Goal: Obtain resource: Download file/media

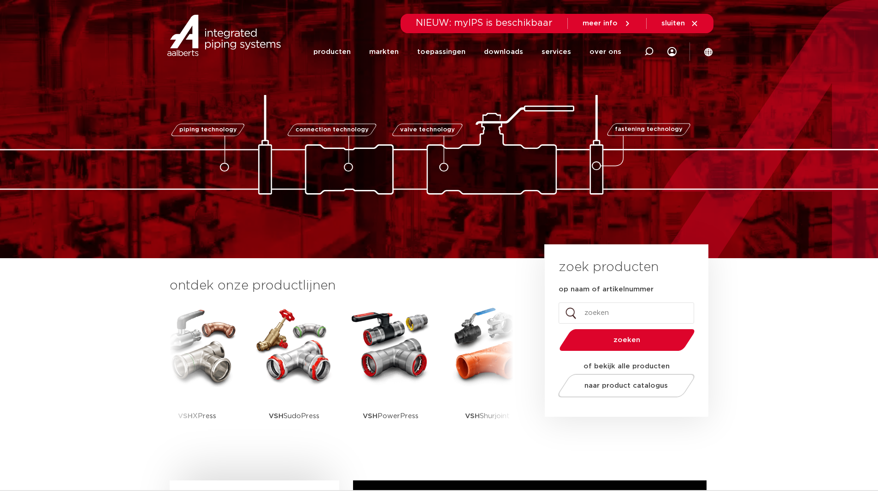
click at [345, 52] on link "producten" at bounding box center [332, 51] width 37 height 37
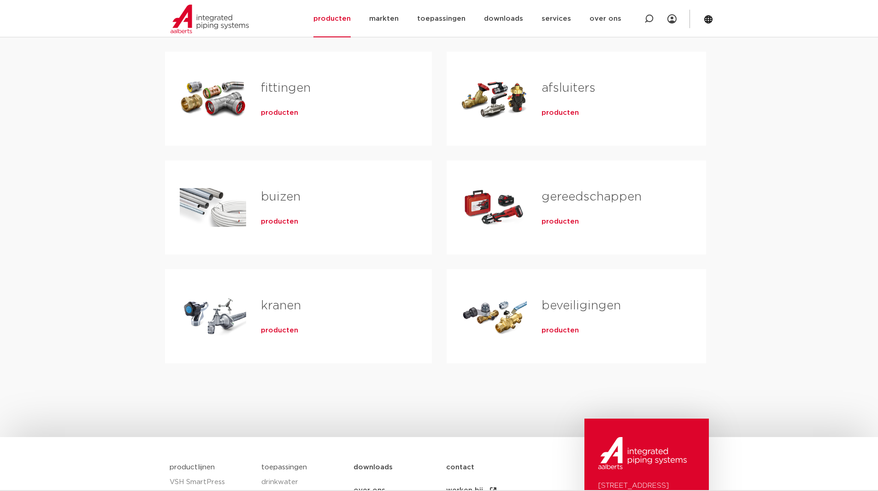
scroll to position [138, 0]
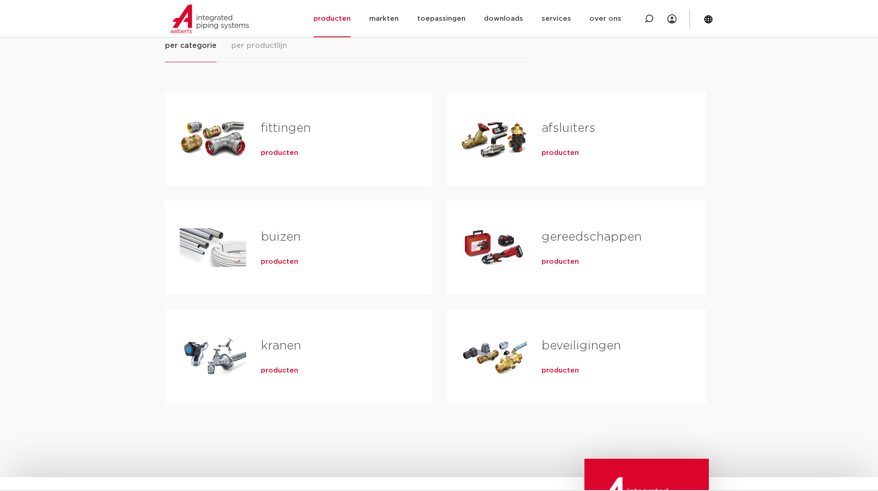
click at [275, 129] on link "fittingen" at bounding box center [286, 128] width 50 height 12
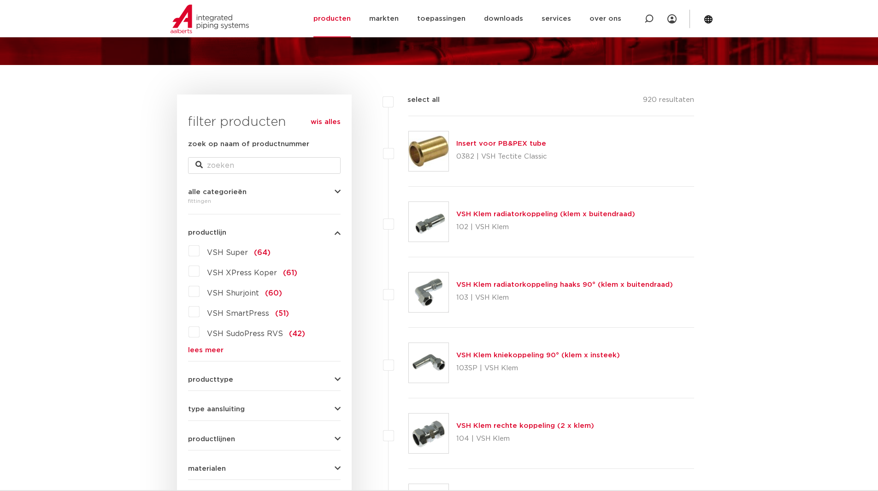
scroll to position [92, 0]
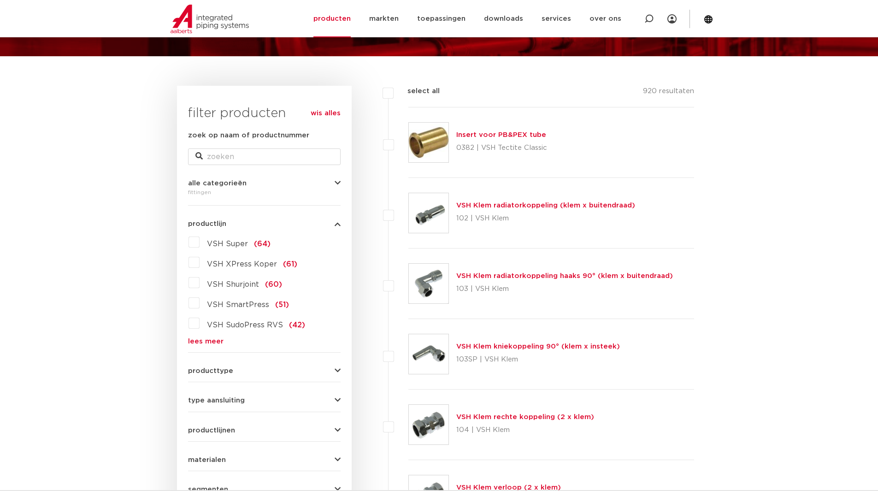
click at [212, 338] on link "lees meer" at bounding box center [264, 341] width 153 height 7
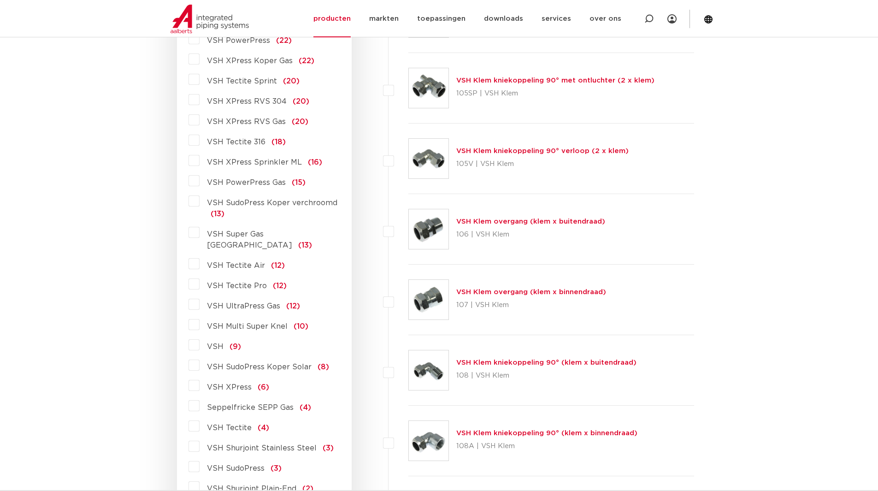
scroll to position [646, 0]
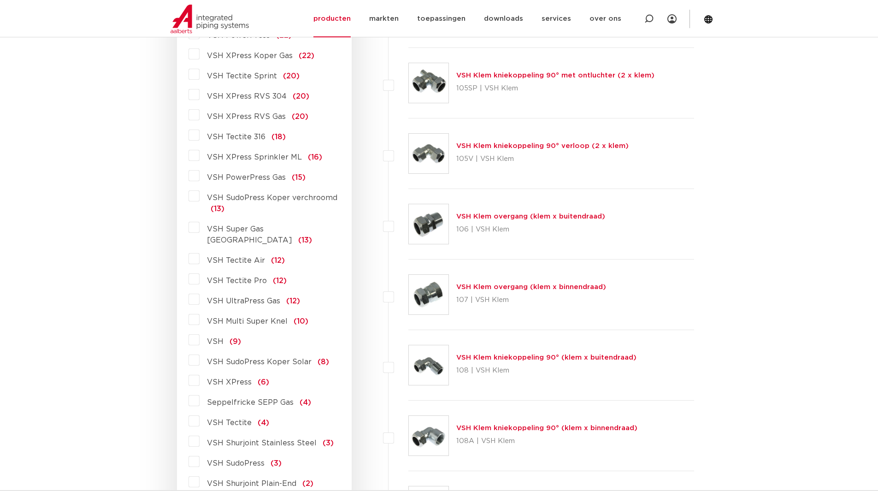
click at [239, 318] on span "VSH Multi Super Knel" at bounding box center [247, 321] width 81 height 7
click at [0, 0] on input "VSH Multi Super Knel (10)" at bounding box center [0, 0] width 0 height 0
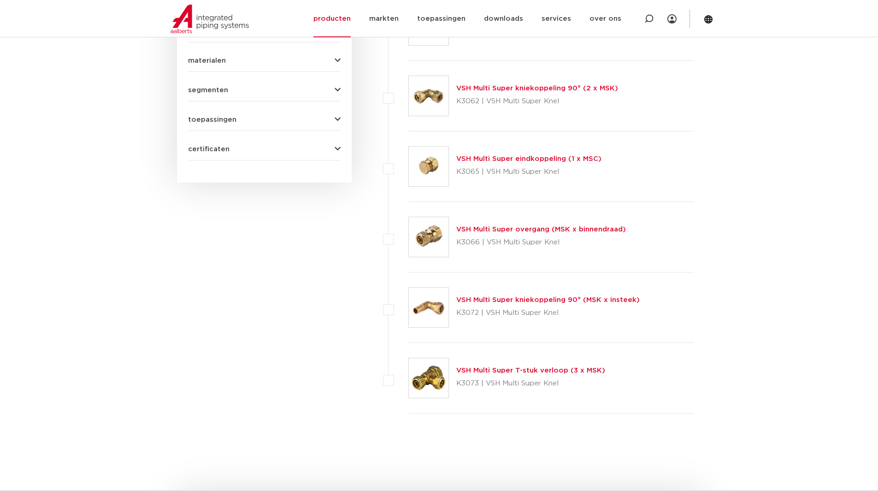
scroll to position [461, 0]
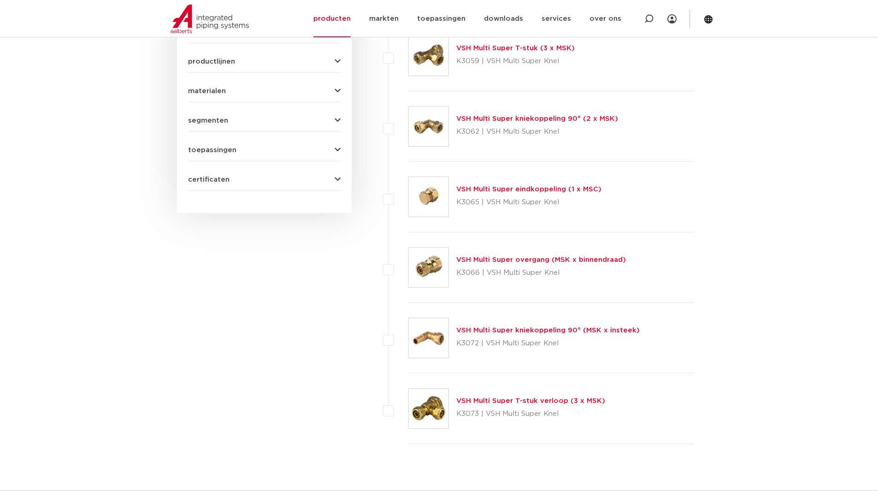
click at [525, 260] on link "VSH Multi Super overgang (MSK x binnendraad)" at bounding box center [541, 259] width 170 height 7
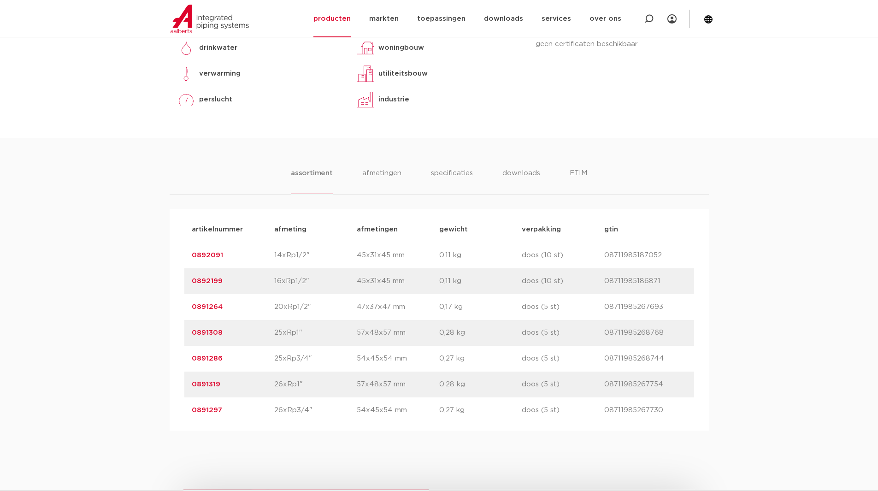
scroll to position [461, 0]
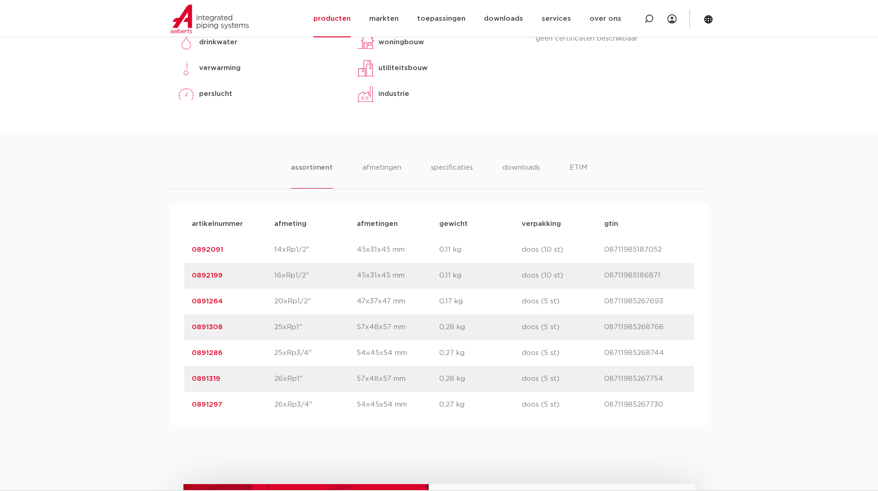
click at [516, 160] on div "assortiment afmetingen specificaties downloads ETIM assortiment afmetingen spec…" at bounding box center [439, 279] width 878 height 292
click at [518, 165] on li "downloads" at bounding box center [521, 175] width 38 height 26
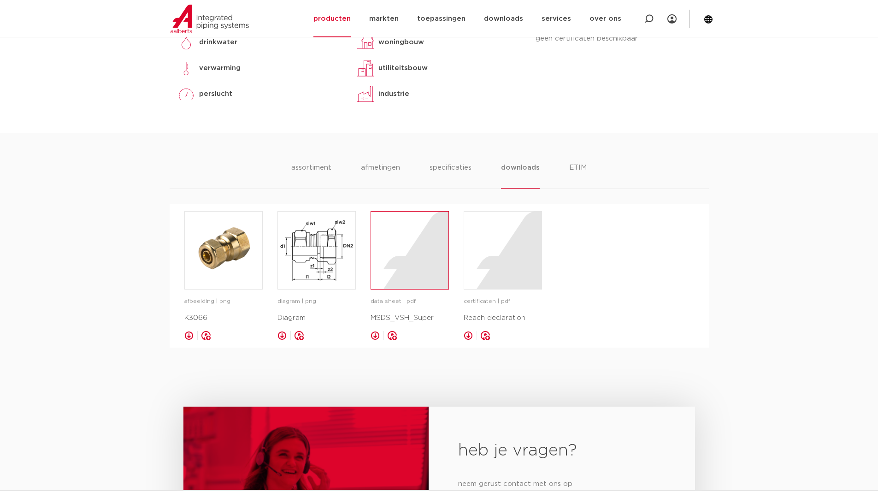
click at [414, 248] on div at bounding box center [409, 250] width 77 height 77
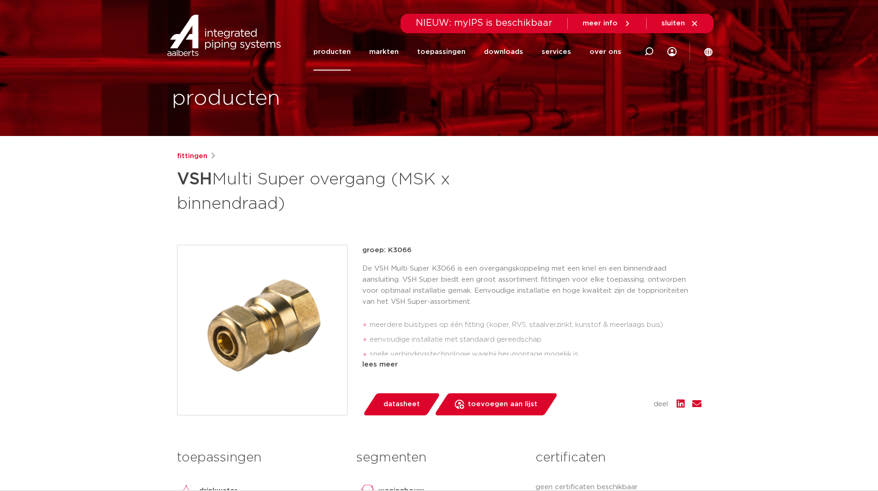
scroll to position [0, 0]
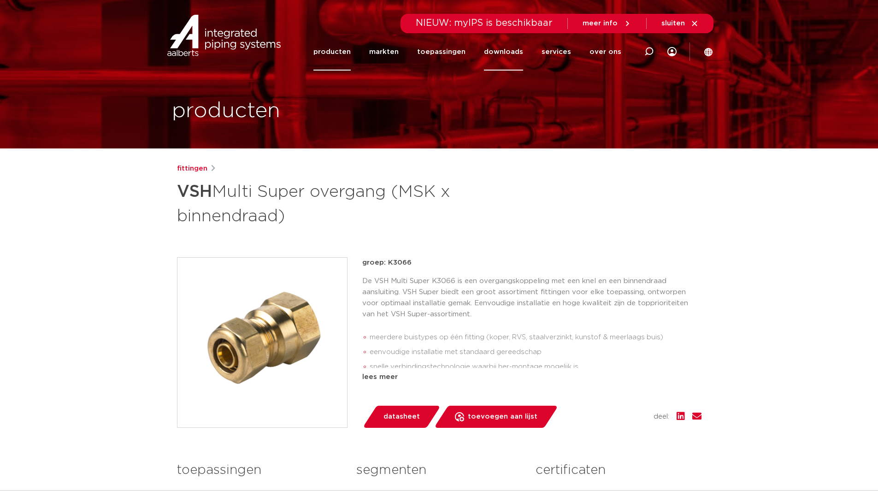
click at [518, 47] on link "downloads" at bounding box center [503, 51] width 39 height 37
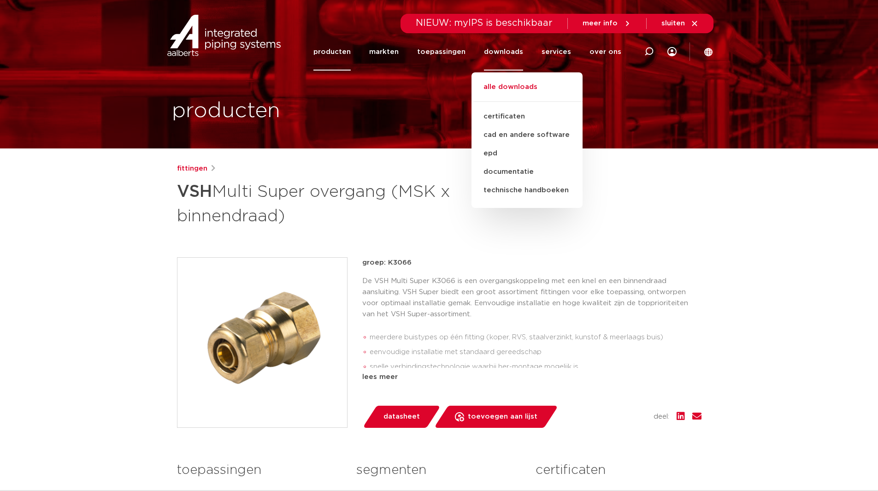
click at [514, 85] on link "alle downloads" at bounding box center [527, 92] width 111 height 20
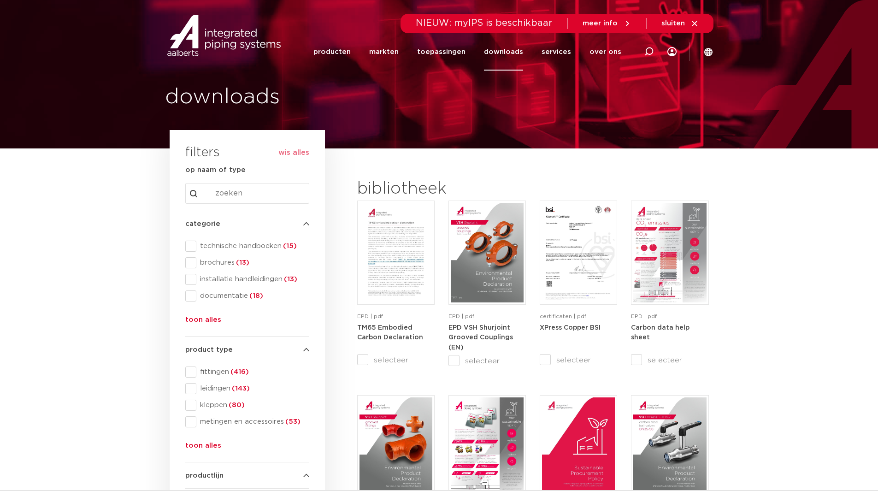
click at [245, 195] on input "Search content" at bounding box center [247, 193] width 124 height 21
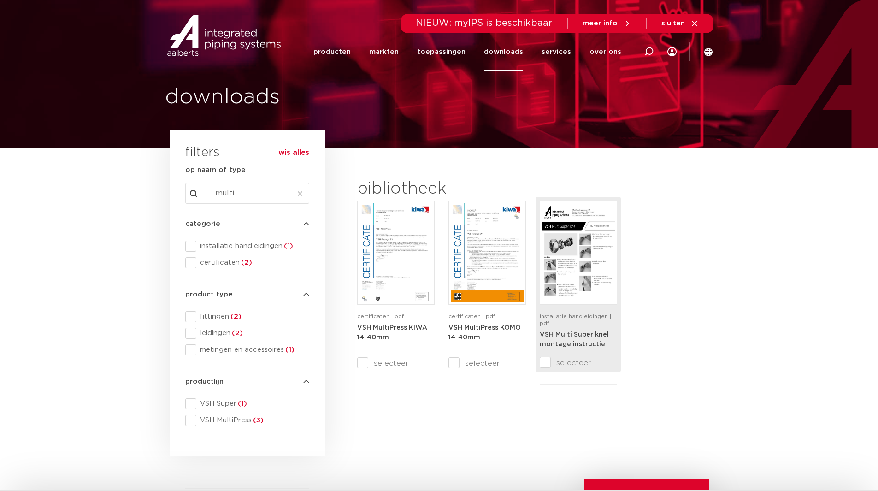
type input "multi"
click at [569, 263] on img at bounding box center [578, 253] width 73 height 100
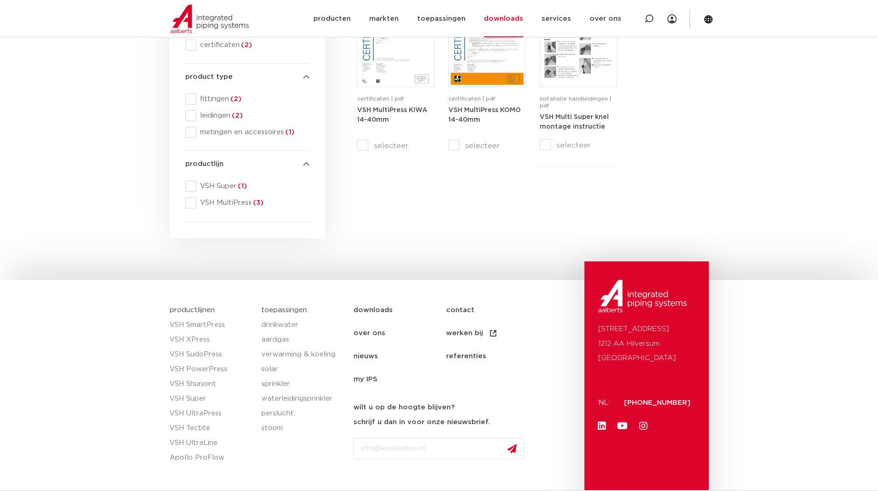
scroll to position [264, 0]
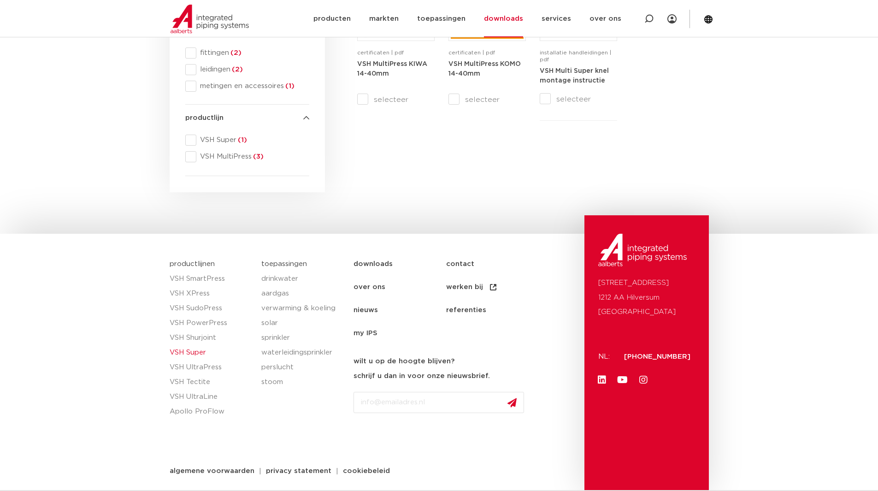
click at [200, 351] on link "VSH Super" at bounding box center [211, 352] width 83 height 15
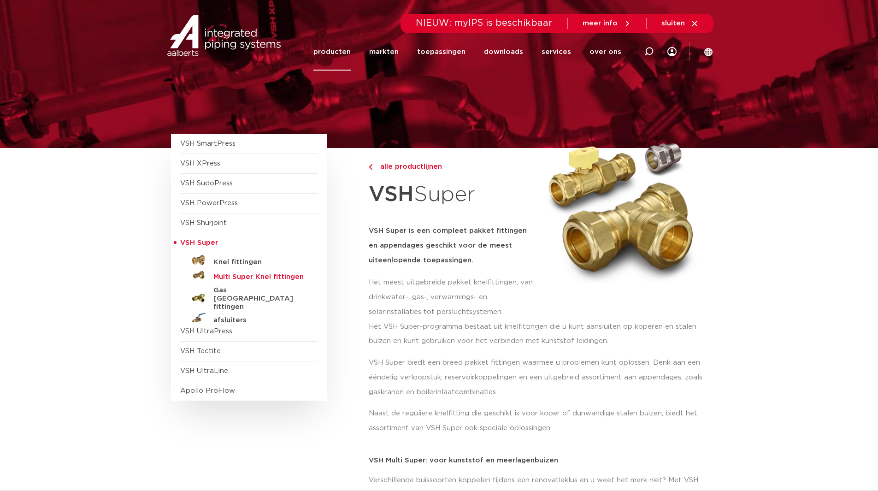
click at [234, 277] on h5 "Multi Super Knel fittingen" at bounding box center [258, 277] width 91 height 8
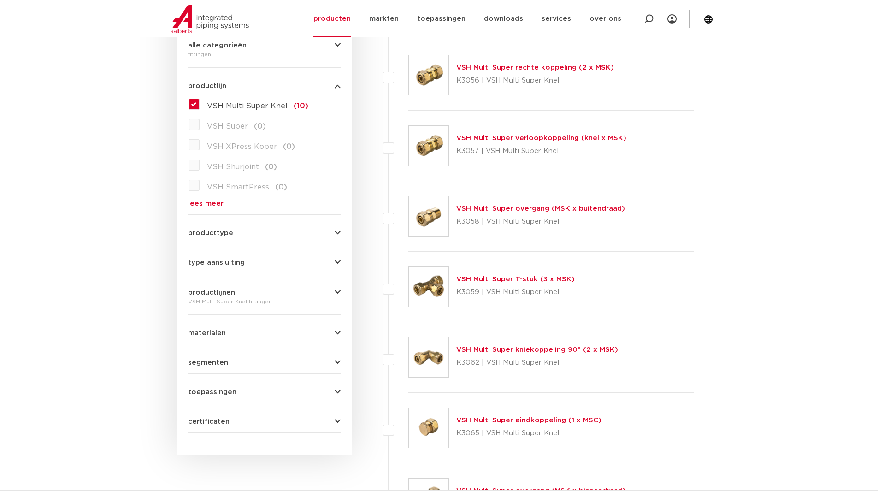
scroll to position [98, 0]
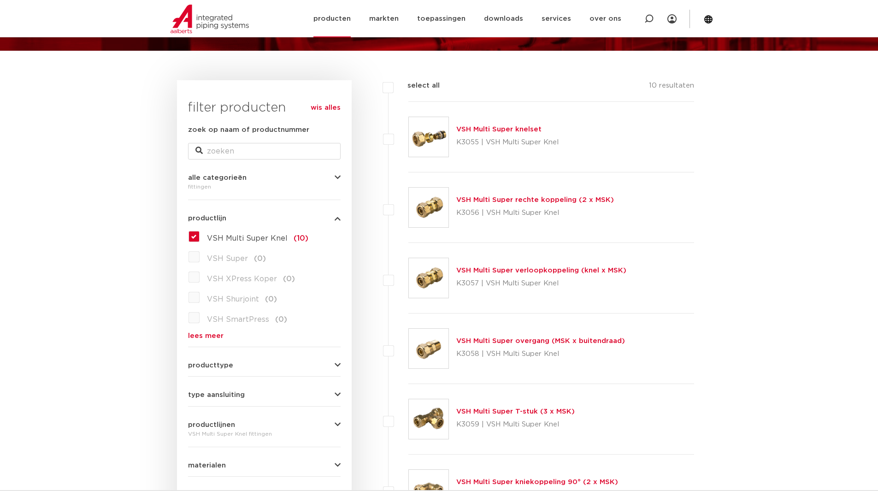
click at [350, 17] on link "producten" at bounding box center [332, 18] width 37 height 37
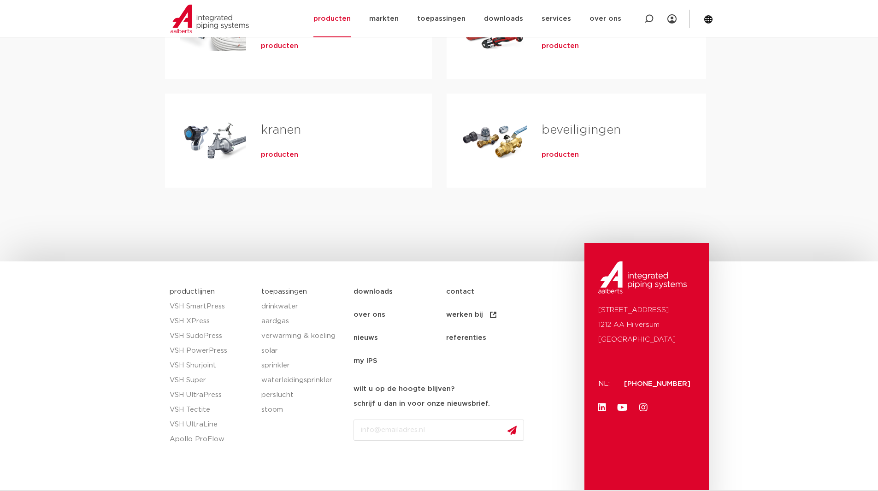
scroll to position [369, 0]
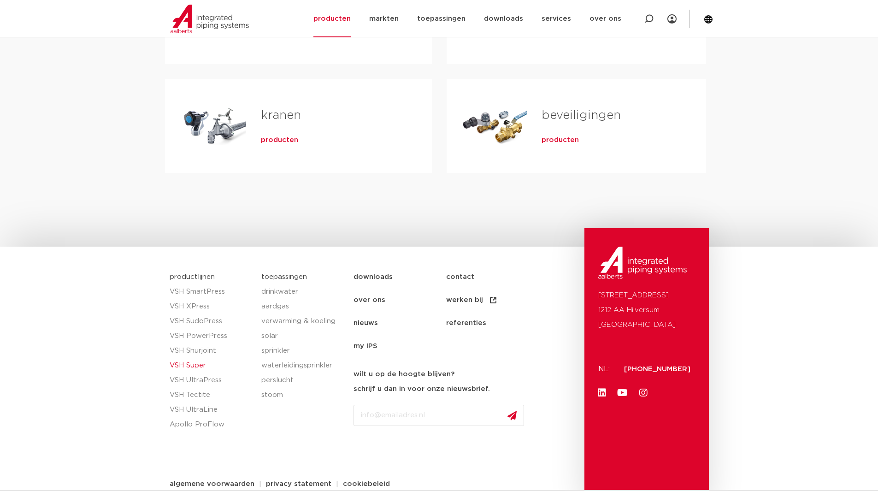
click at [199, 366] on link "VSH Super" at bounding box center [211, 365] width 83 height 15
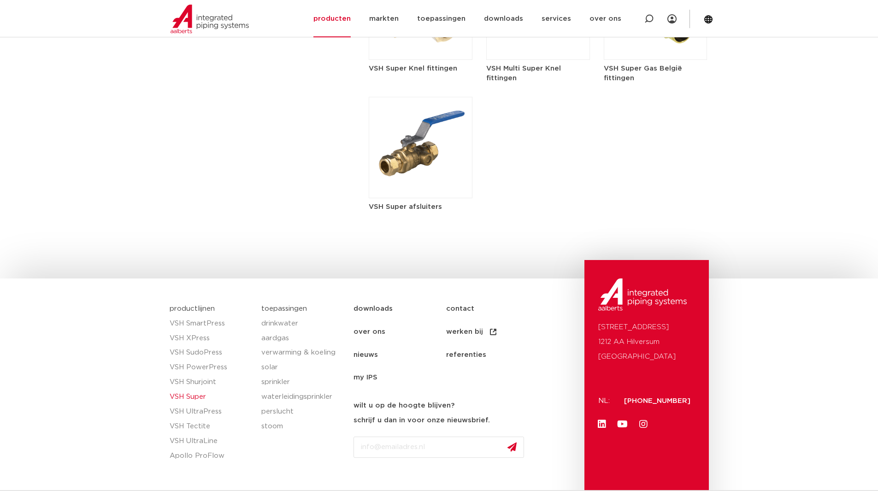
scroll to position [1199, 0]
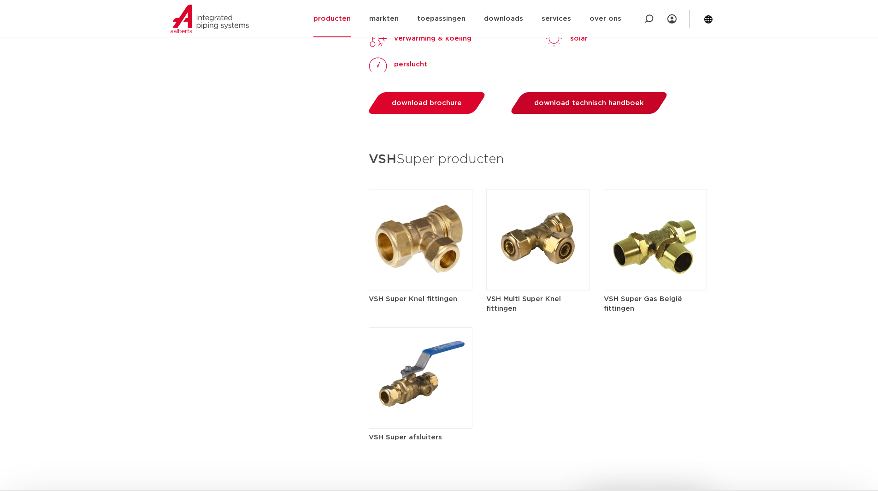
click at [566, 106] on span "download technisch handboek" at bounding box center [589, 103] width 110 height 7
